Goal: Information Seeking & Learning: Learn about a topic

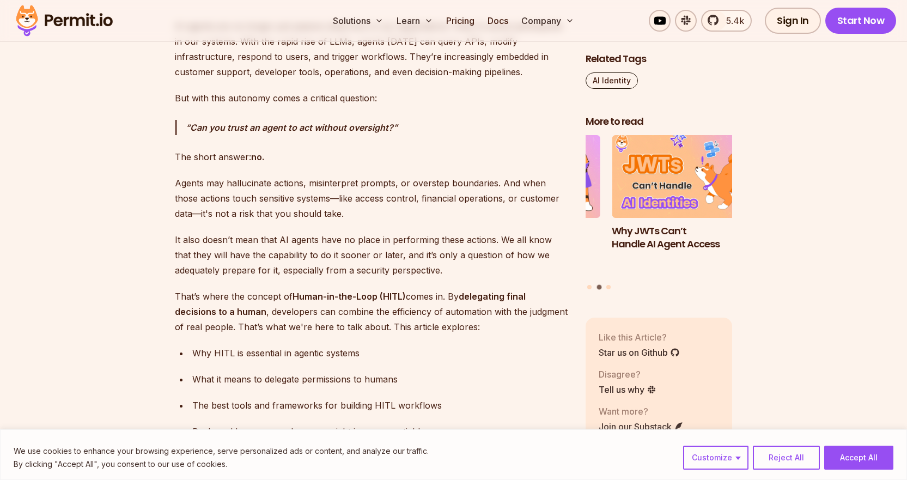
scroll to position [709, 0]
click at [330, 193] on p "Agents may hallucinate actions, misinterpret prompts, or overstep boundaries. A…" at bounding box center [371, 198] width 393 height 46
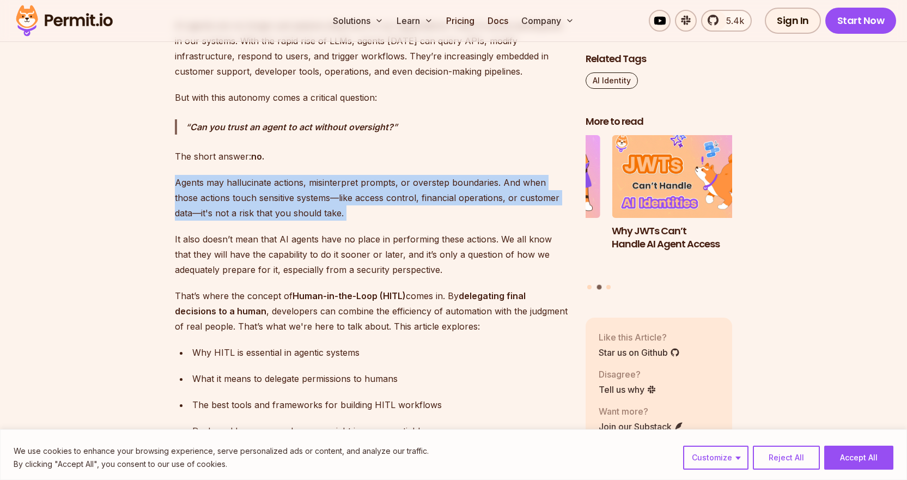
click at [330, 193] on p "Agents may hallucinate actions, misinterpret prompts, or overstep boundaries. A…" at bounding box center [371, 198] width 393 height 46
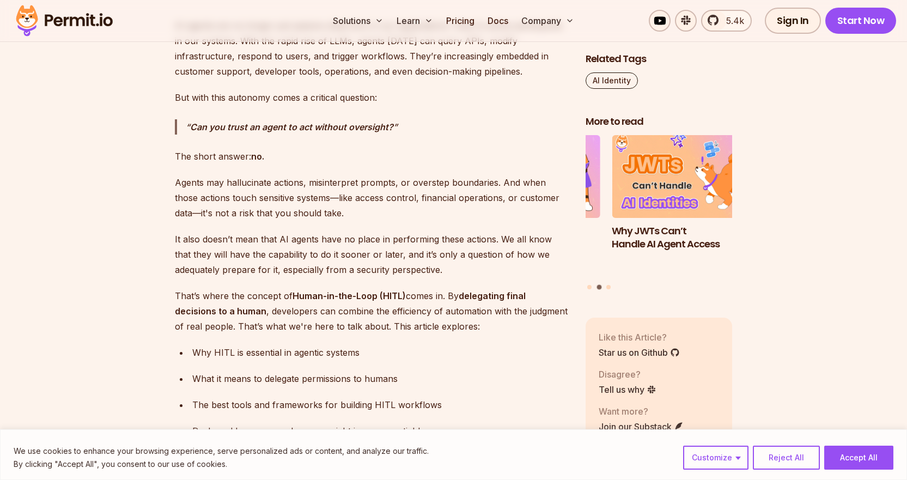
click at [331, 231] on p "It also doesn’t mean that AI agents have no place in performing these actions. …" at bounding box center [371, 254] width 393 height 46
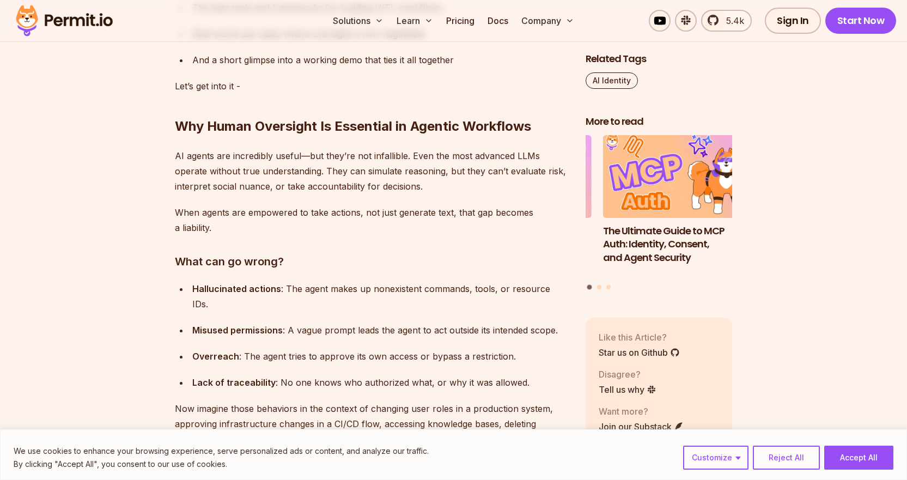
scroll to position [1107, 0]
click at [323, 166] on p "AI agents are incredibly useful—but they’re not infallible. Even the most advan…" at bounding box center [371, 171] width 393 height 46
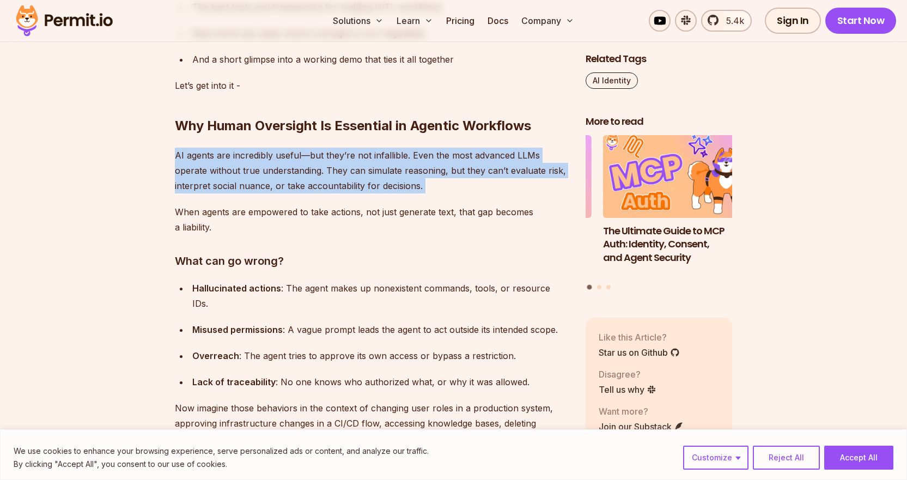
click at [323, 166] on p "AI agents are incredibly useful—but they’re not infallible. Even the most advan…" at bounding box center [371, 171] width 393 height 46
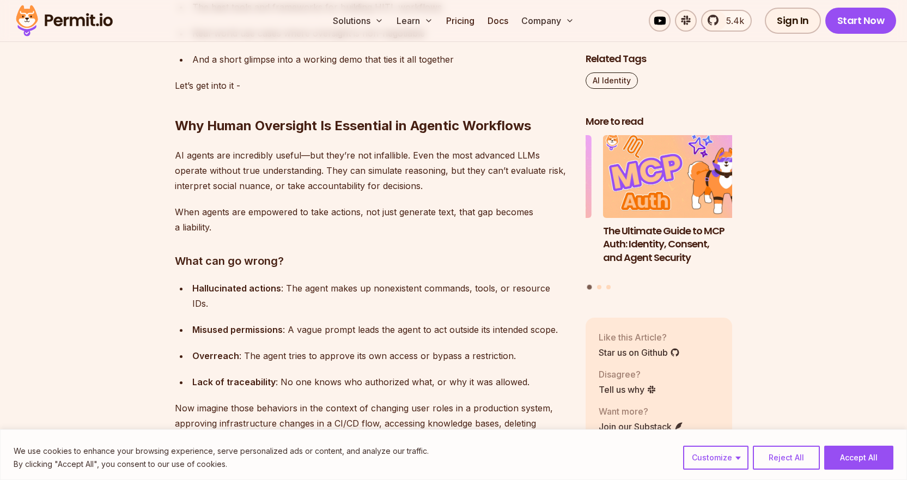
click at [313, 221] on p "When agents are empowered to take actions, not just generate text, that gap bec…" at bounding box center [371, 219] width 393 height 30
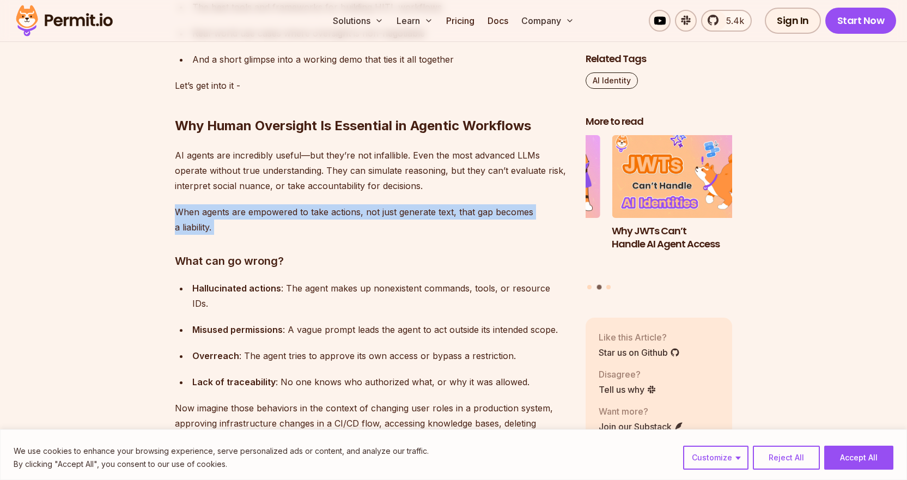
click at [313, 221] on p "When agents are empowered to take actions, not just generate text, that gap bec…" at bounding box center [371, 219] width 393 height 30
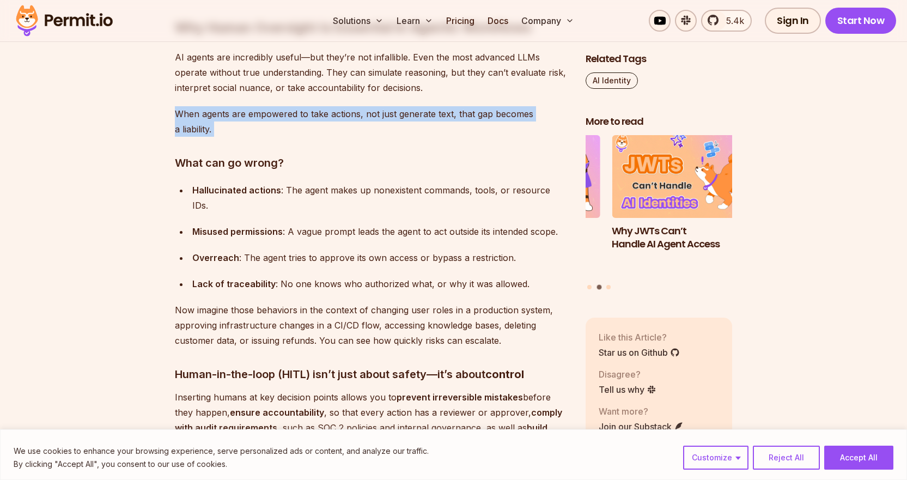
scroll to position [1206, 0]
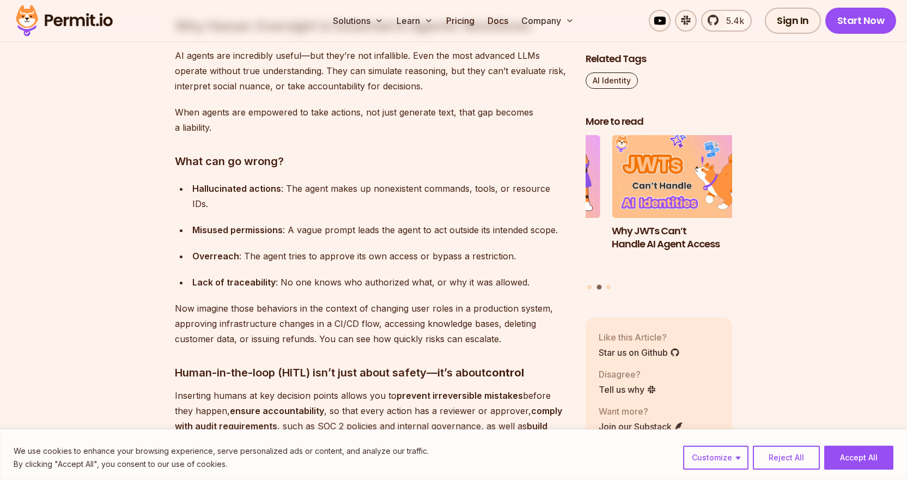
click at [313, 222] on div "Misused permissions : A vague prompt leads the agent to act outside its intende…" at bounding box center [380, 229] width 376 height 15
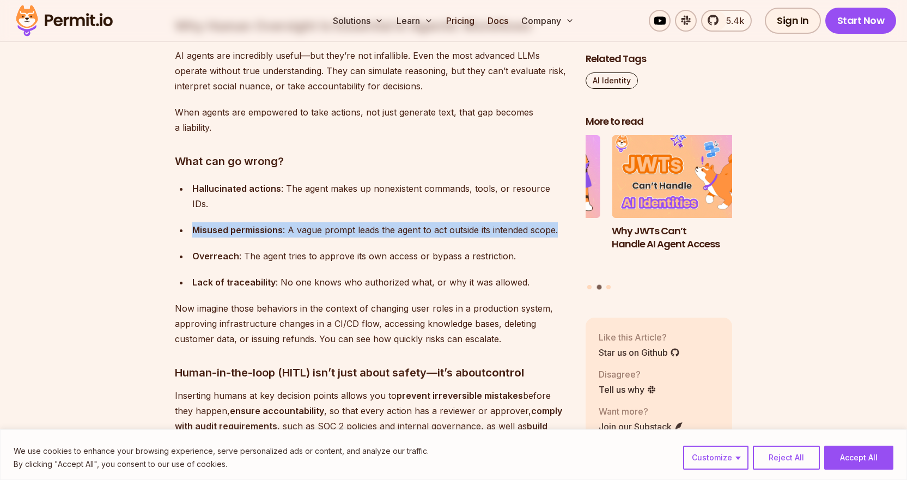
click at [313, 222] on div "Misused permissions : A vague prompt leads the agent to act outside its intende…" at bounding box center [380, 229] width 376 height 15
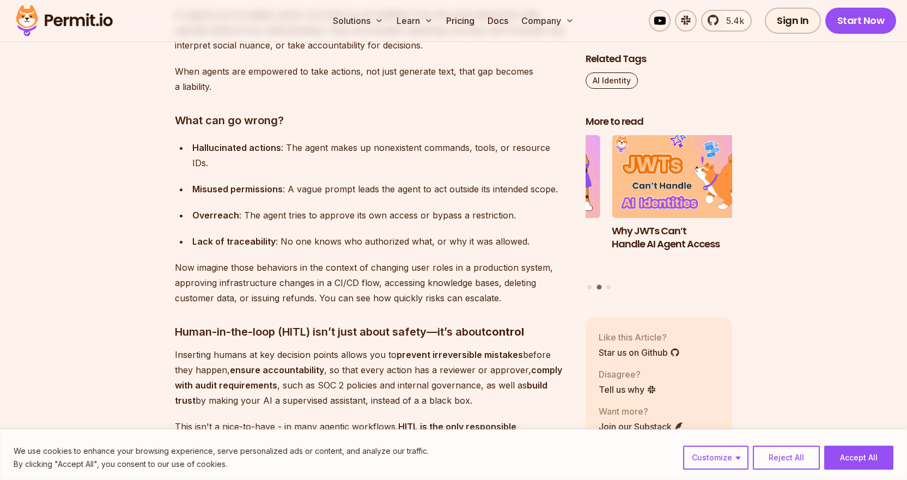
click at [313, 234] on div "Lack of traceability : No one knows who authorized what, or why it was allowed." at bounding box center [380, 241] width 376 height 15
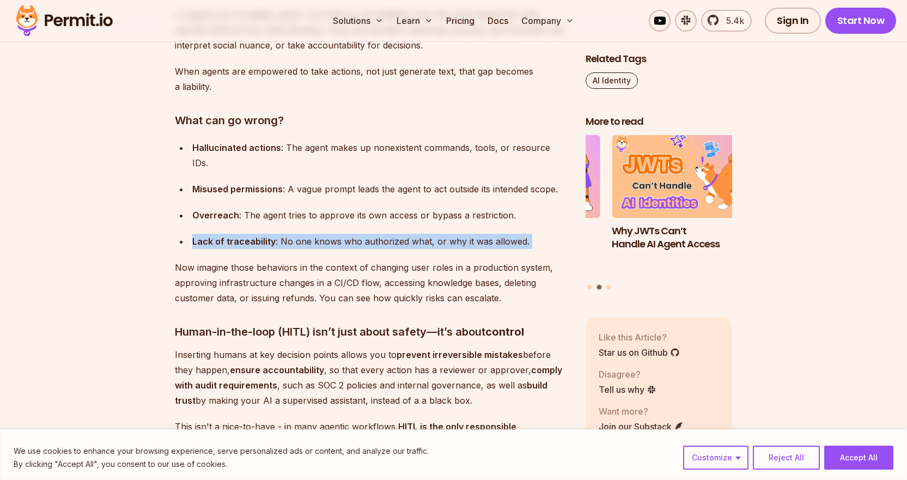
click at [313, 234] on div "Lack of traceability : No one knows who authorized what, or why it was allowed." at bounding box center [380, 241] width 376 height 15
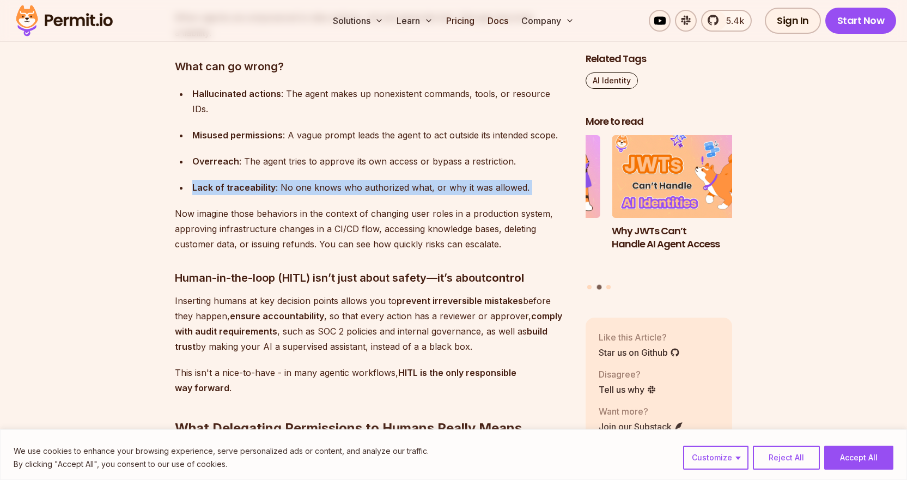
scroll to position [1302, 0]
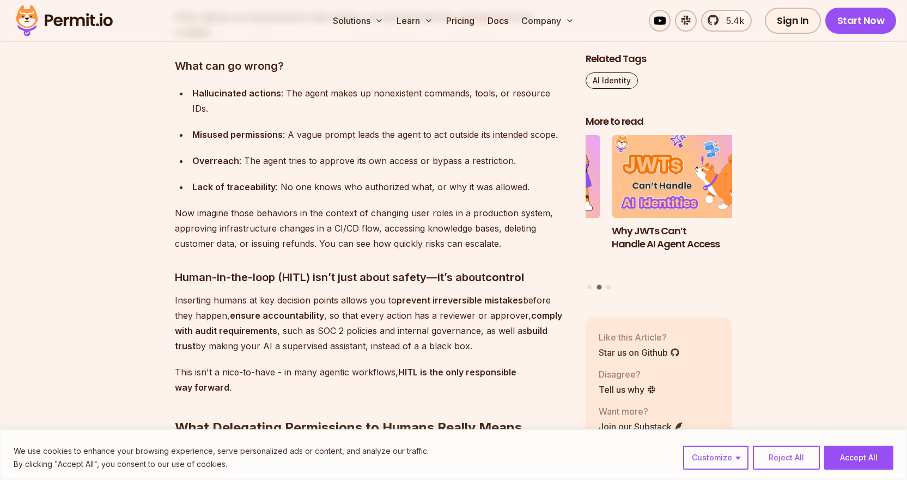
click at [313, 221] on p "Now imagine those behaviors in the context of changing user roles in a producti…" at bounding box center [371, 228] width 393 height 46
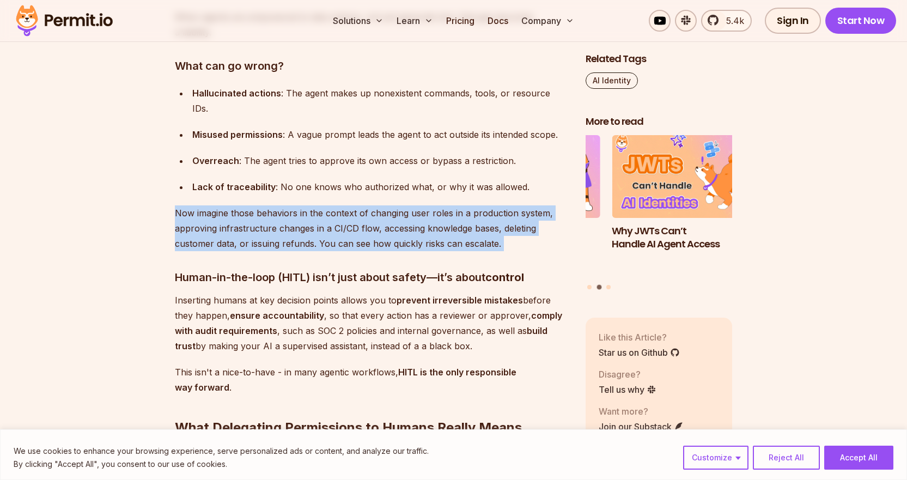
click at [313, 221] on p "Now imagine those behaviors in the context of changing user roles in a producti…" at bounding box center [371, 228] width 393 height 46
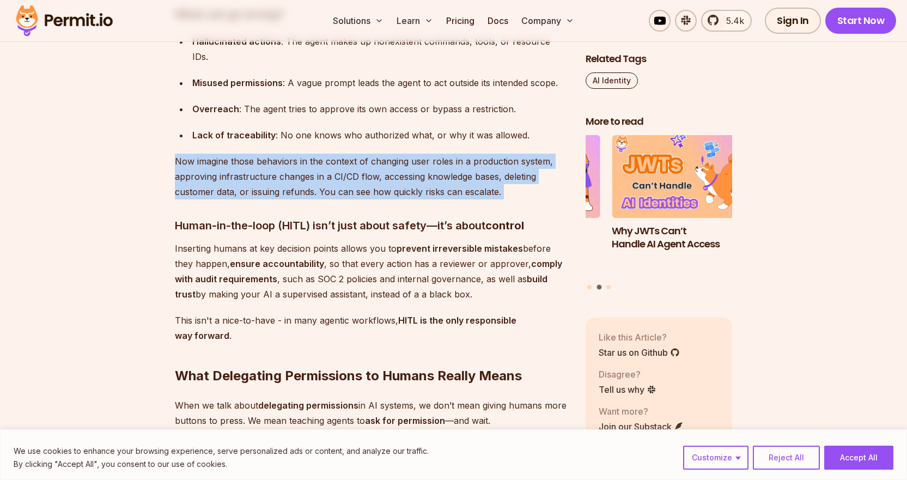
scroll to position [1355, 0]
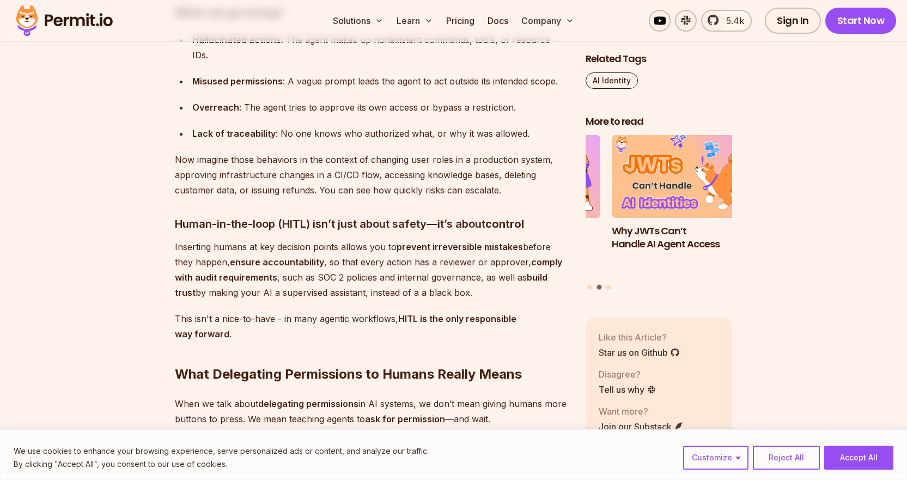
click at [532, 322] on h2 "What Delegating Permissions to Humans Really Means" at bounding box center [371, 352] width 393 height 61
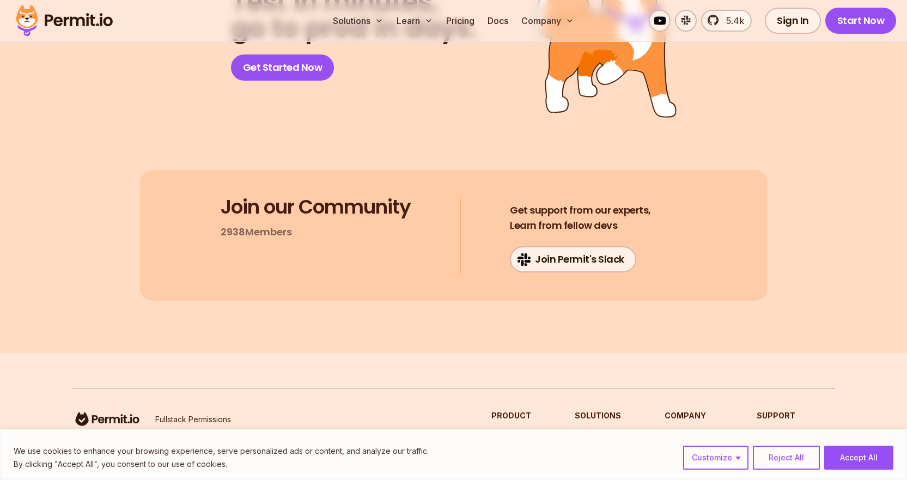
scroll to position [6717, 0]
